Goal: Task Accomplishment & Management: Use online tool/utility

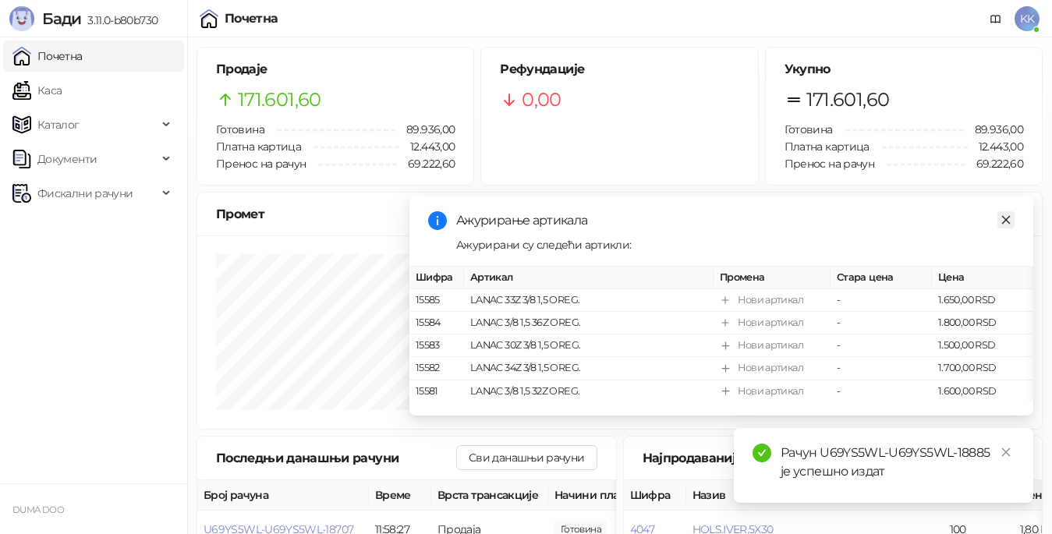
click at [1008, 220] on icon "close" at bounding box center [1005, 219] width 11 height 11
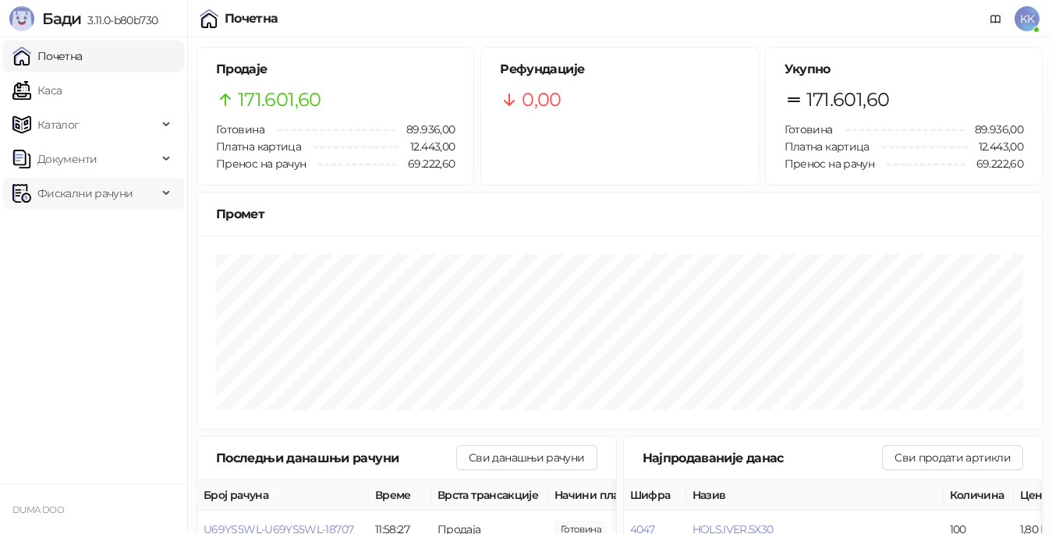
click at [106, 200] on span "Фискални рачуни" at bounding box center [84, 193] width 95 height 31
click at [111, 232] on link "Издати рачуни" at bounding box center [71, 227] width 104 height 31
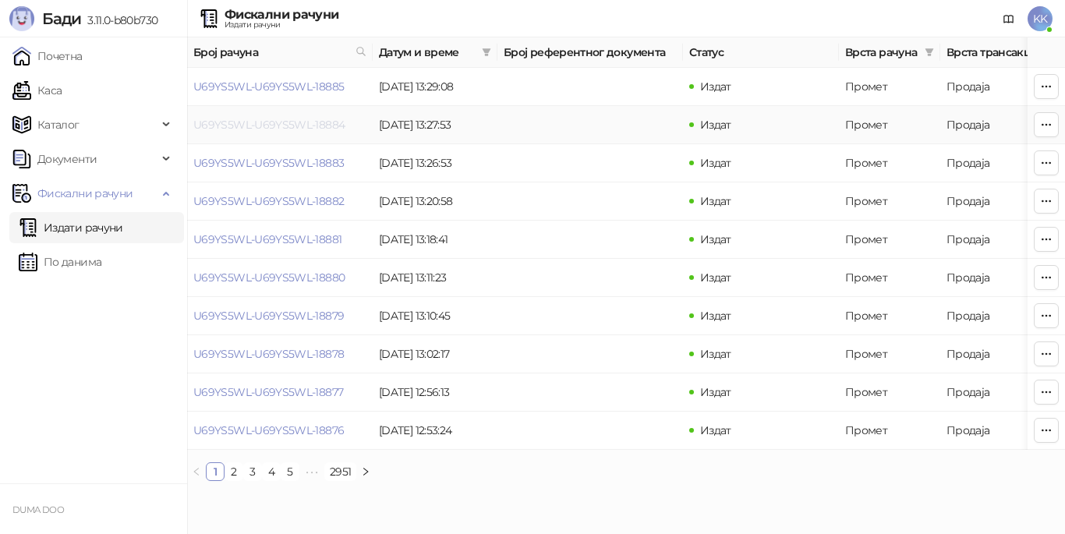
click at [296, 128] on link "U69YS5WL-U69YS5WL-18884" at bounding box center [268, 125] width 151 height 14
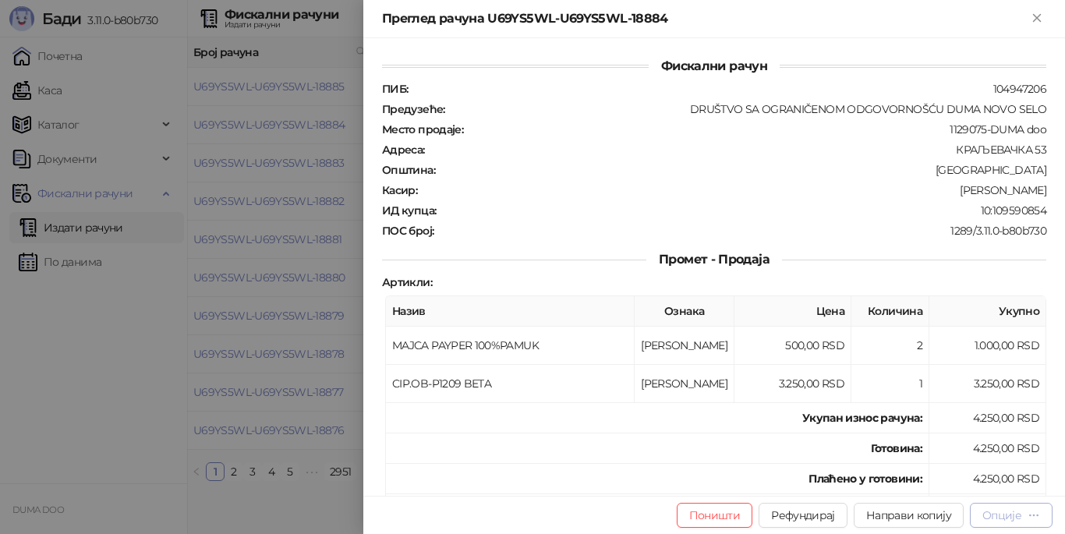
click at [999, 518] on div "Опције" at bounding box center [1001, 515] width 39 height 14
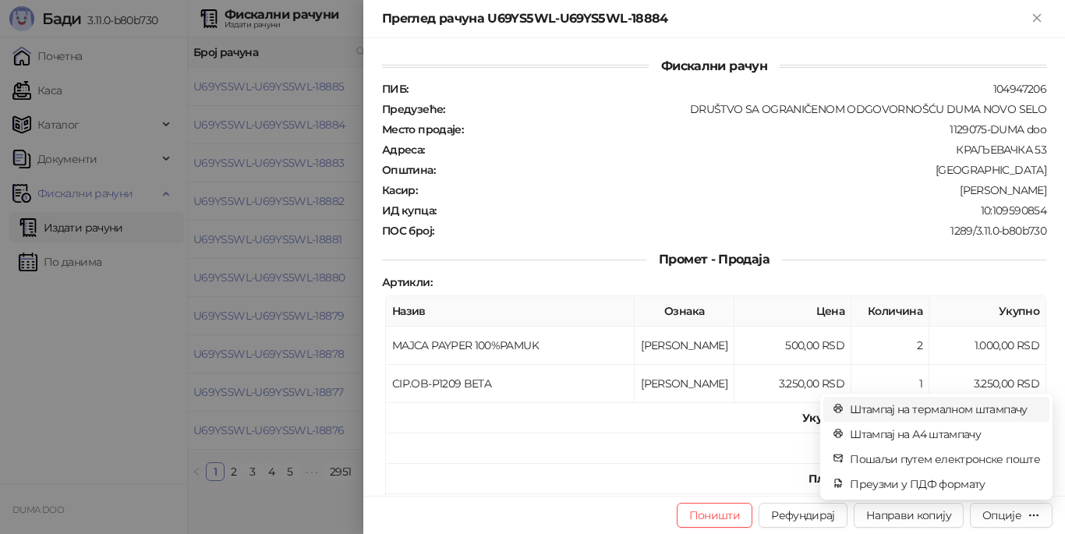
click at [926, 408] on span "Штампај на термалном штампачу" at bounding box center [945, 409] width 190 height 17
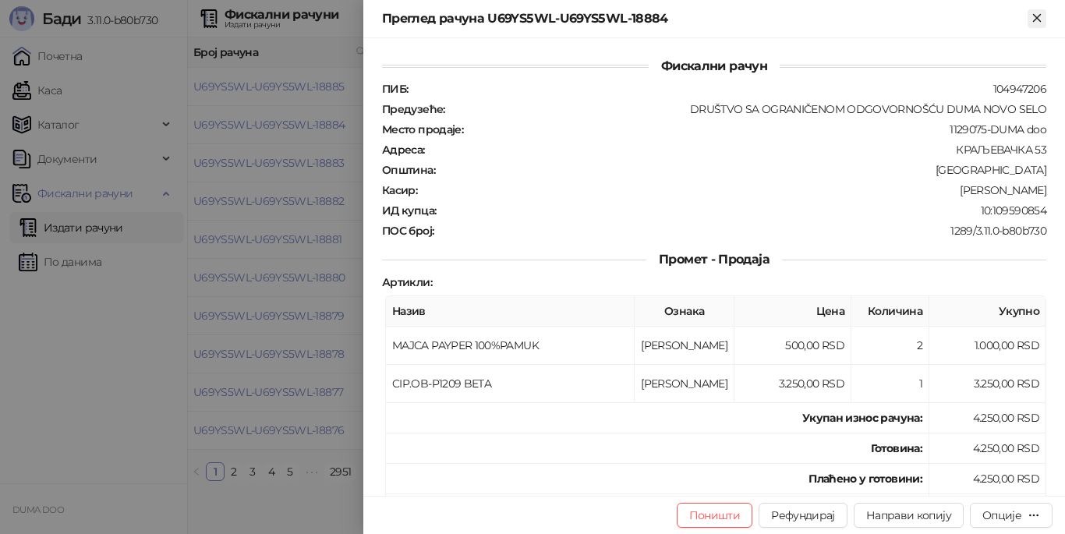
click at [1035, 12] on icon "Close" at bounding box center [1037, 18] width 14 height 14
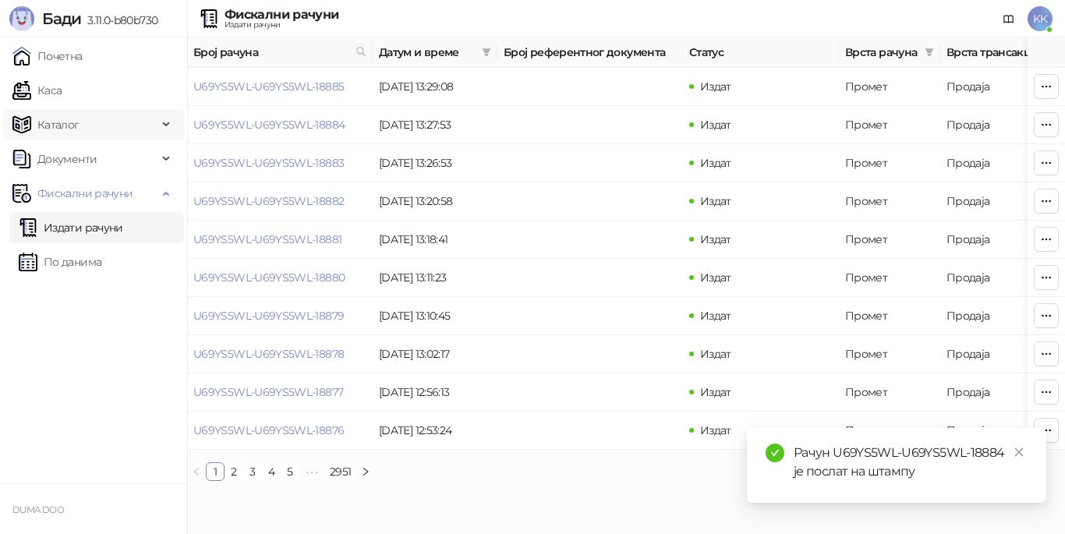
click at [74, 62] on link "Почетна" at bounding box center [47, 56] width 70 height 31
